Goal: Book appointment/travel/reservation

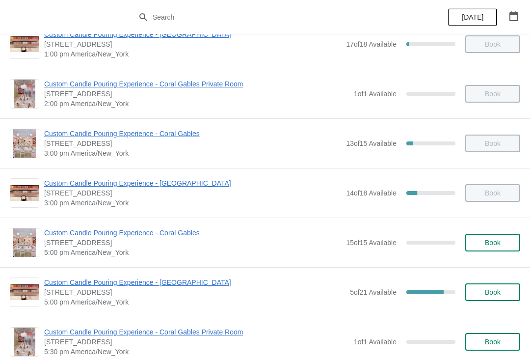
scroll to position [274, 0]
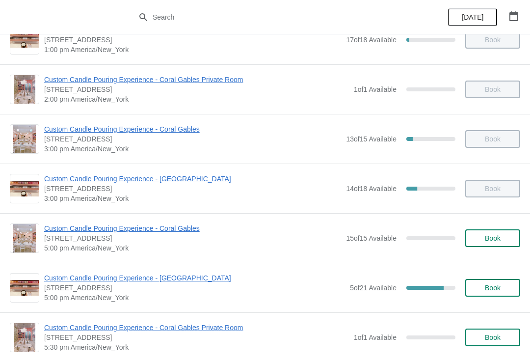
click at [174, 278] on span "Custom Candle Pouring Experience - [GEOGRAPHIC_DATA]" at bounding box center [194, 278] width 301 height 10
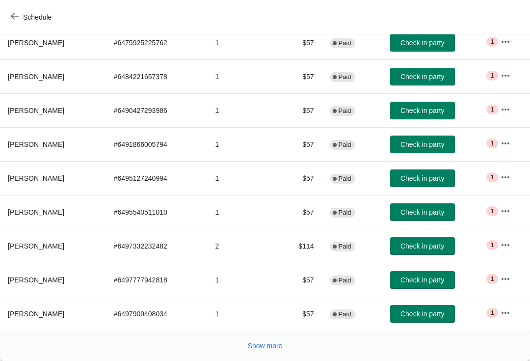
scroll to position [171, 0]
click at [274, 344] on span "Show more" at bounding box center [265, 346] width 35 height 8
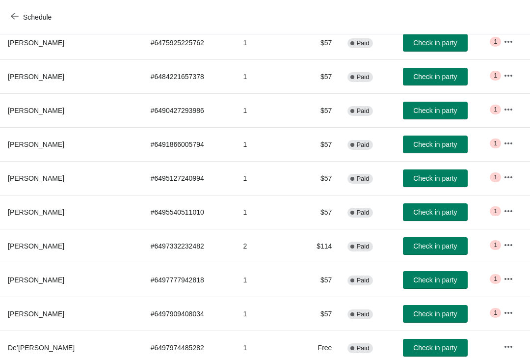
click at [267, 349] on td "1" at bounding box center [267, 347] width 63 height 34
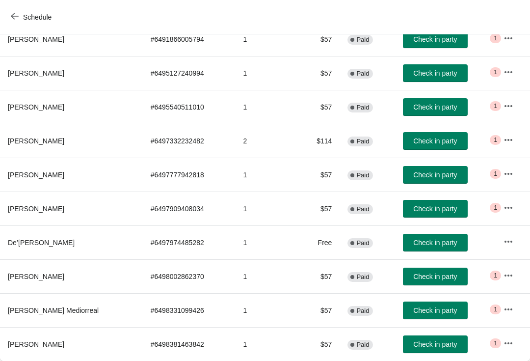
scroll to position [276, 0]
click at [7, 16] on button "Schedule" at bounding box center [32, 17] width 55 height 18
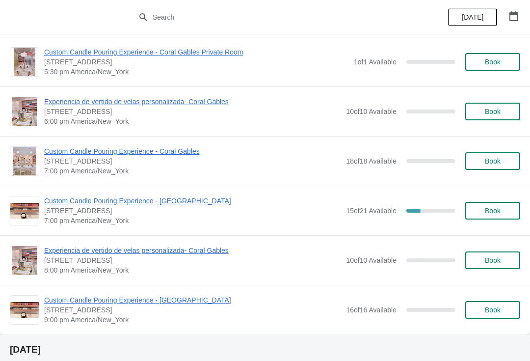
scroll to position [551, 0]
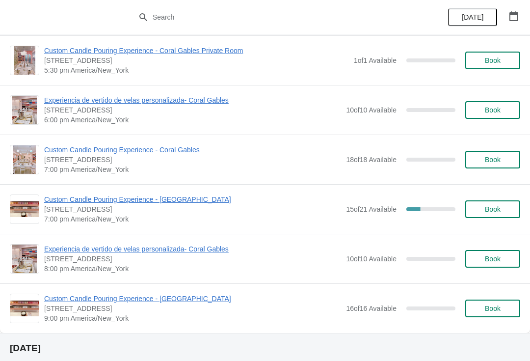
click at [169, 197] on span "Custom Candle Pouring Experience - [GEOGRAPHIC_DATA]" at bounding box center [192, 199] width 297 height 10
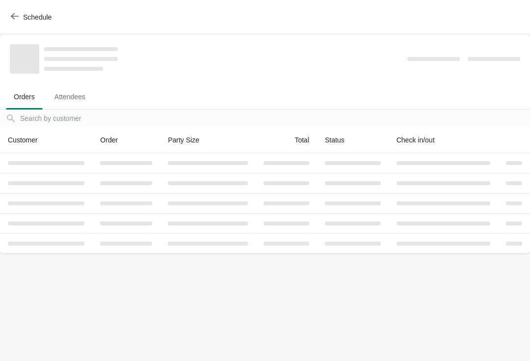
scroll to position [0, 0]
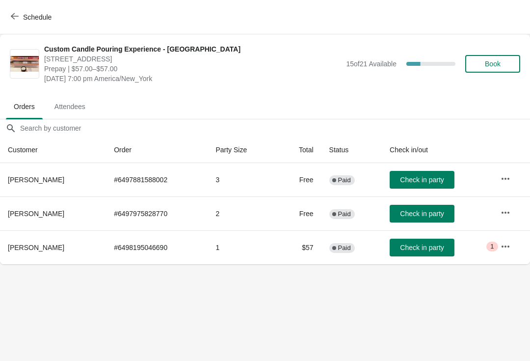
click at [14, 19] on icon "button" at bounding box center [15, 16] width 8 height 8
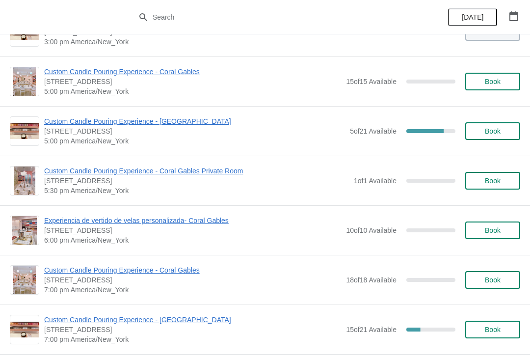
scroll to position [431, 0]
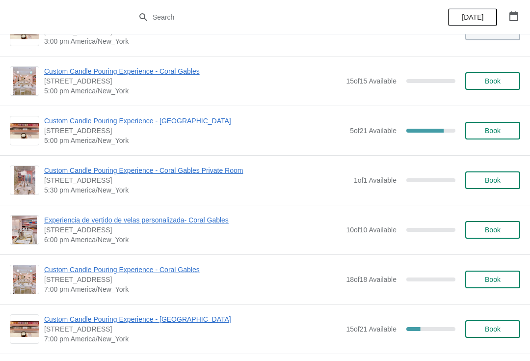
click at [489, 137] on button "Book" at bounding box center [493, 131] width 55 height 18
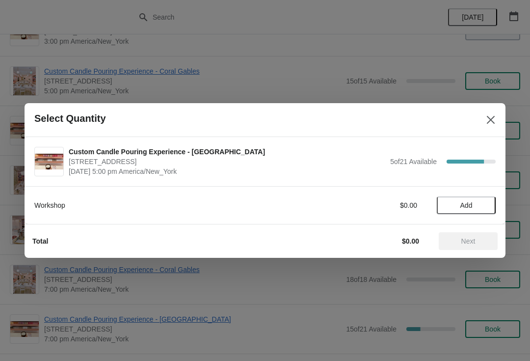
click at [463, 205] on span "Add" at bounding box center [467, 205] width 12 height 8
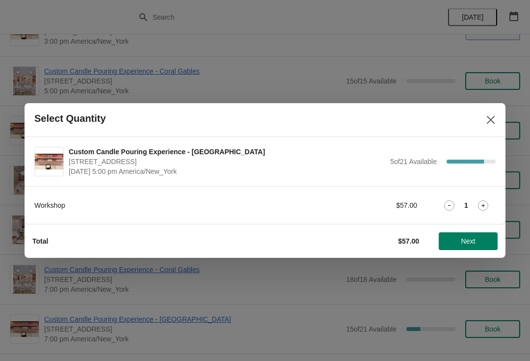
click at [486, 208] on icon at bounding box center [483, 205] width 10 height 10
click at [484, 206] on icon at bounding box center [483, 205] width 10 height 10
click at [469, 247] on button "Next" at bounding box center [468, 241] width 59 height 18
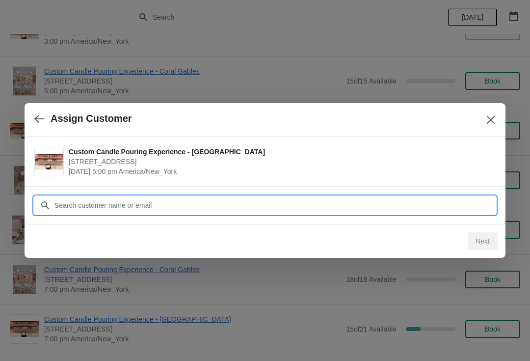
click at [454, 210] on input "Customer" at bounding box center [275, 205] width 442 height 18
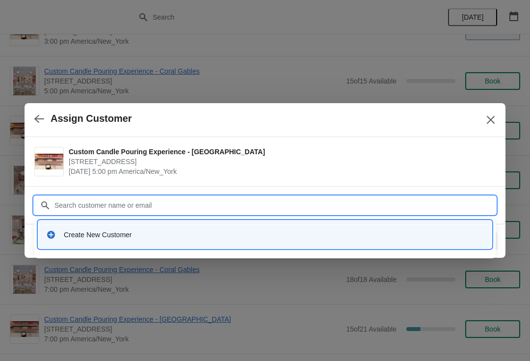
click at [80, 237] on div "Create New Customer" at bounding box center [274, 235] width 420 height 10
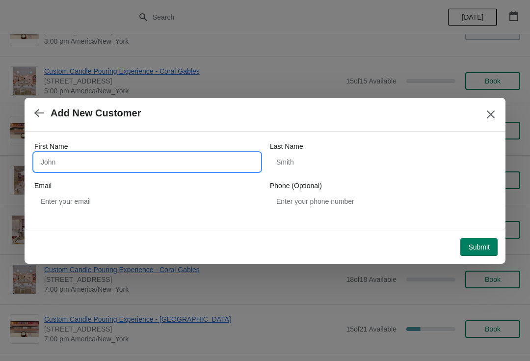
click at [163, 167] on input "First Name" at bounding box center [147, 162] width 226 height 18
type input "[PERSON_NAME]"
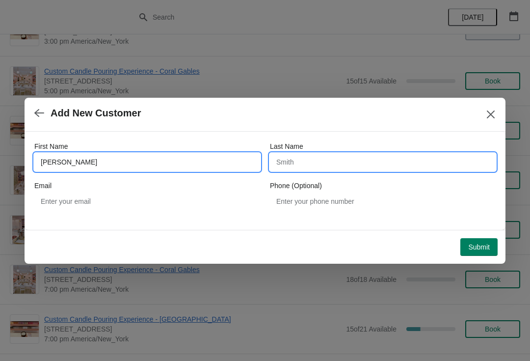
click at [313, 165] on input "Last Name" at bounding box center [383, 162] width 226 height 18
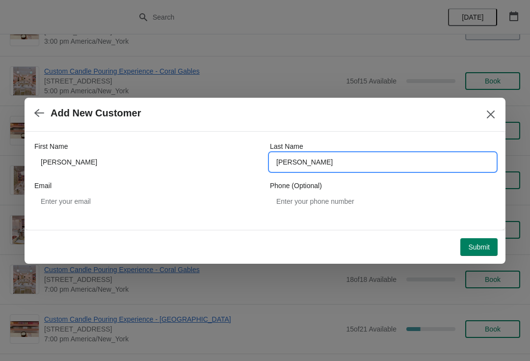
click at [317, 160] on input "[PERSON_NAME]" at bounding box center [383, 162] width 226 height 18
type input "D"
type input "[PERSON_NAME]"
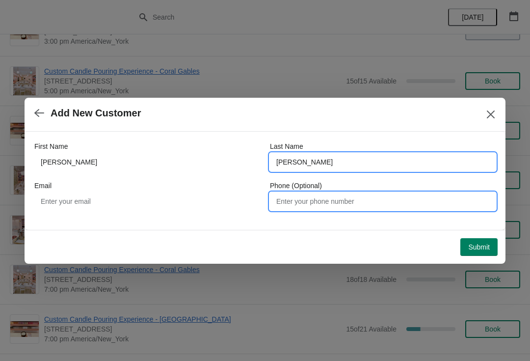
click at [393, 206] on input "Phone (Optional)" at bounding box center [383, 202] width 226 height 18
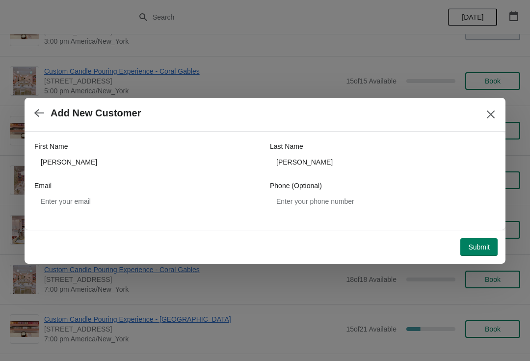
click at [477, 252] on button "Submit" at bounding box center [479, 247] width 37 height 18
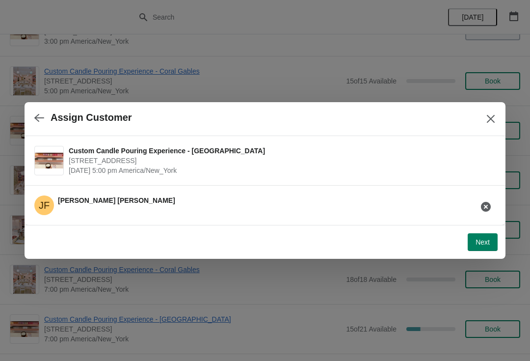
click at [487, 242] on span "Next" at bounding box center [483, 242] width 14 height 8
select select "Friend"
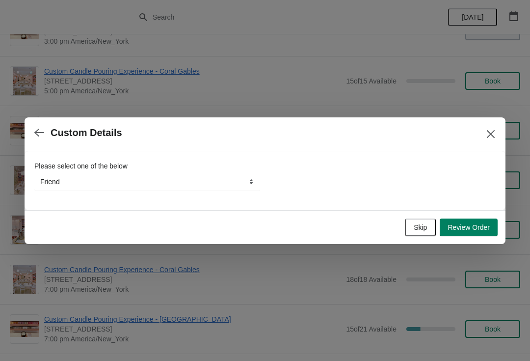
click at [465, 234] on button "Review Order" at bounding box center [469, 228] width 58 height 18
